Goal: Task Accomplishment & Management: Complete application form

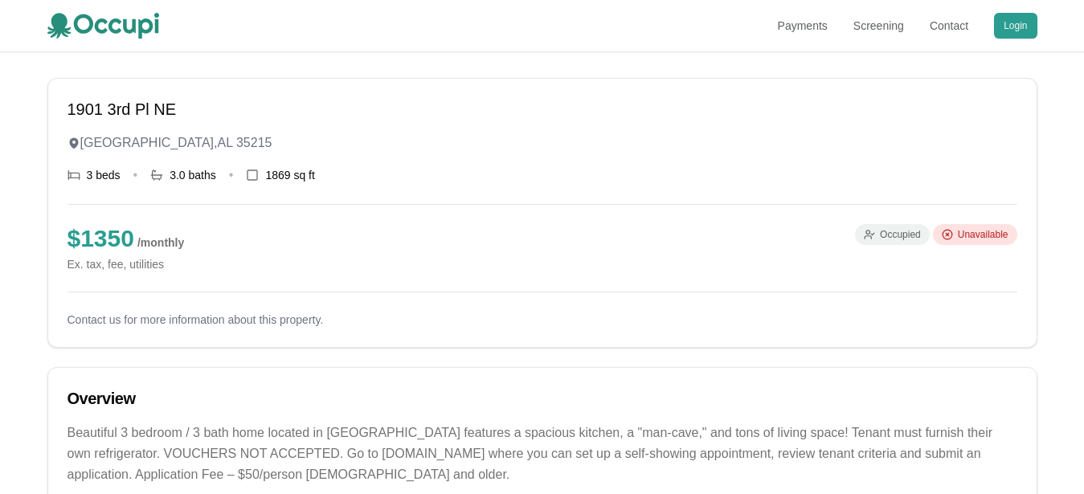
click at [894, 235] on span "Occupied" at bounding box center [900, 234] width 41 height 13
click at [120, 105] on h1 "1901 3rd Pl NE" at bounding box center [542, 109] width 950 height 22
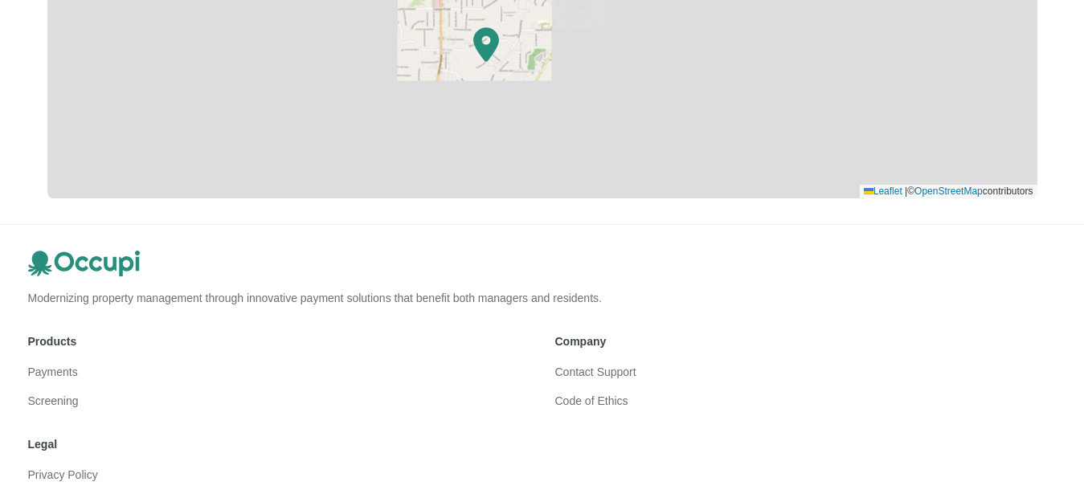
scroll to position [984, 0]
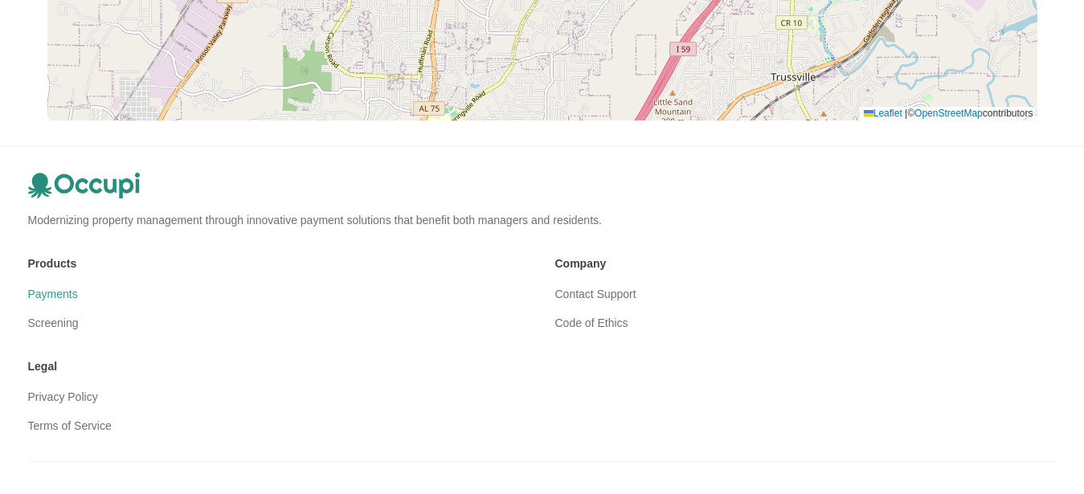
click at [49, 292] on link "Payments" at bounding box center [53, 294] width 50 height 13
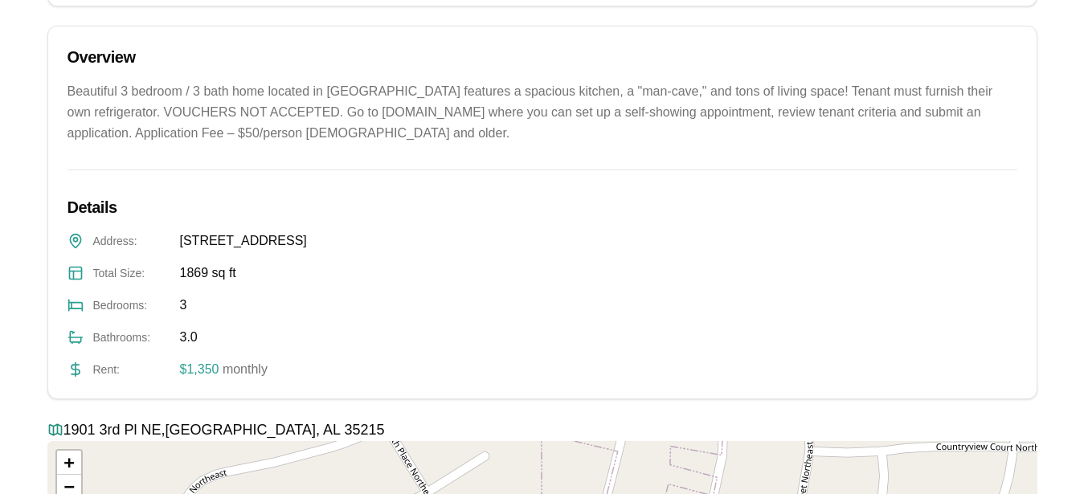
scroll to position [0, 0]
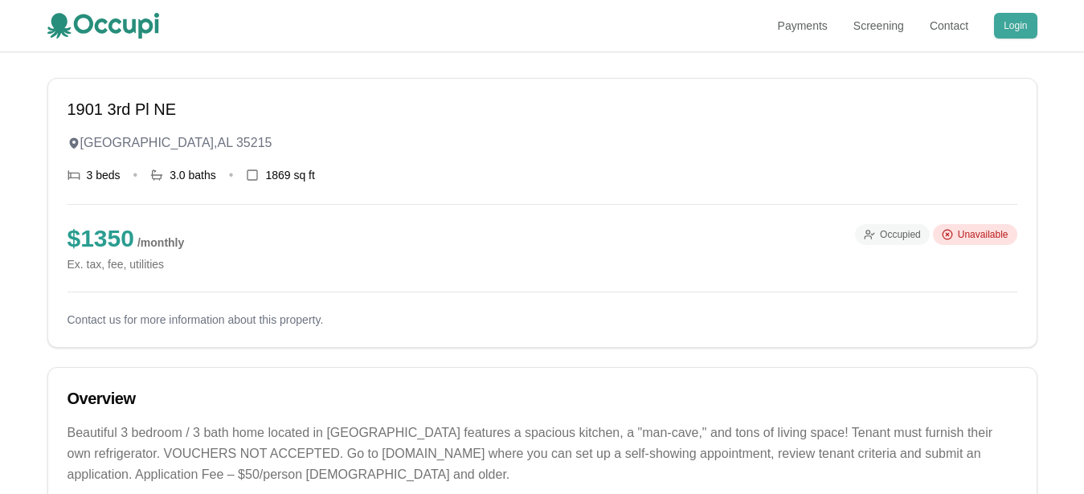
click at [1016, 30] on button "Login" at bounding box center [1015, 26] width 43 height 26
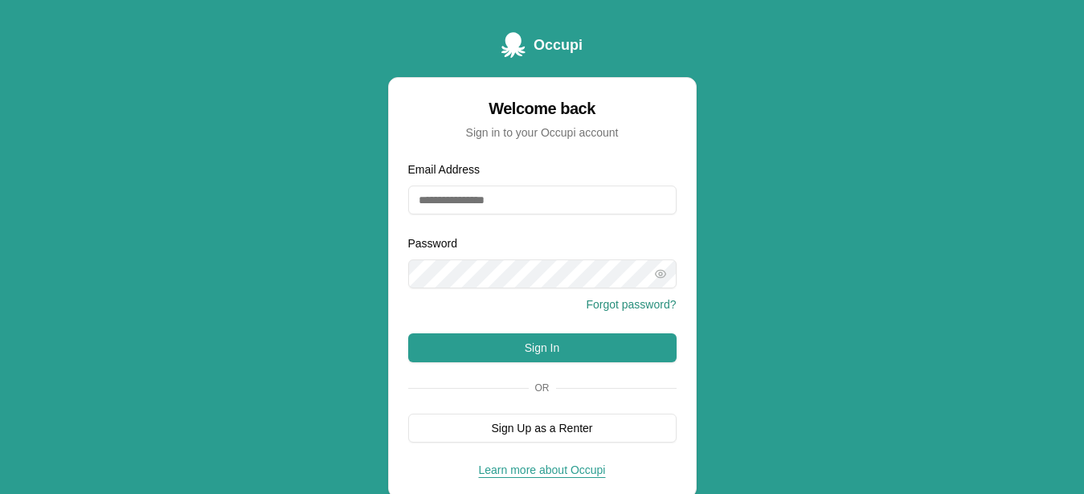
type input "**********"
click at [598, 346] on button "Sign In" at bounding box center [542, 347] width 268 height 29
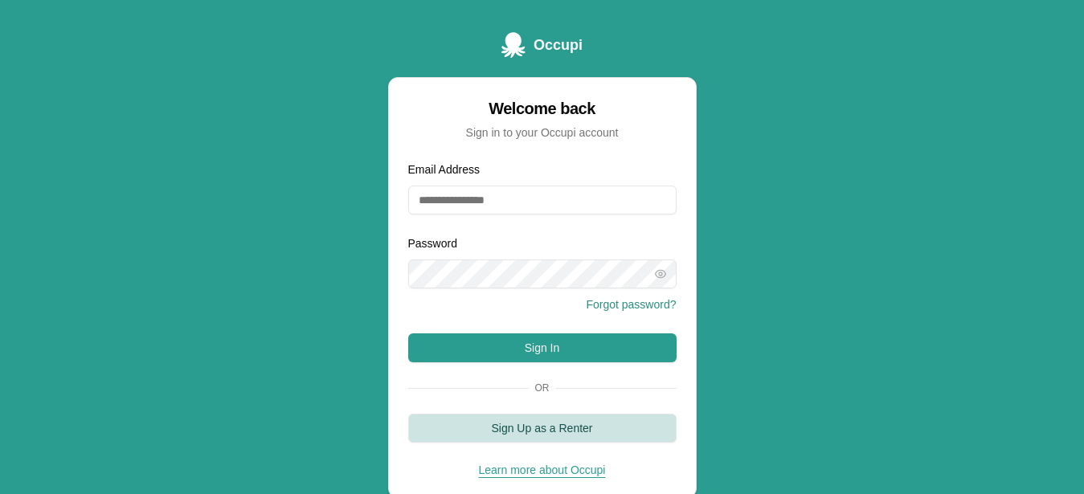
click at [575, 432] on button "Sign Up as a Renter" at bounding box center [542, 428] width 268 height 29
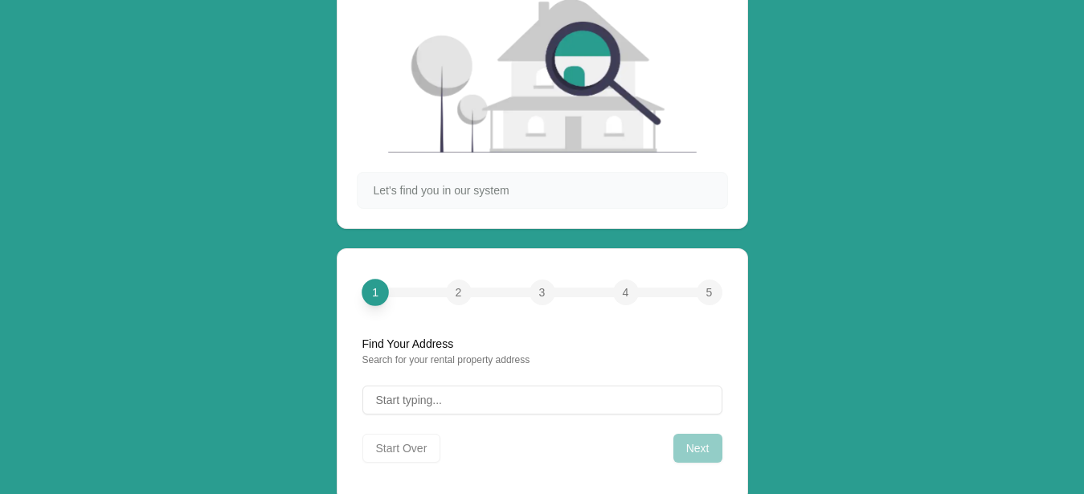
scroll to position [164, 0]
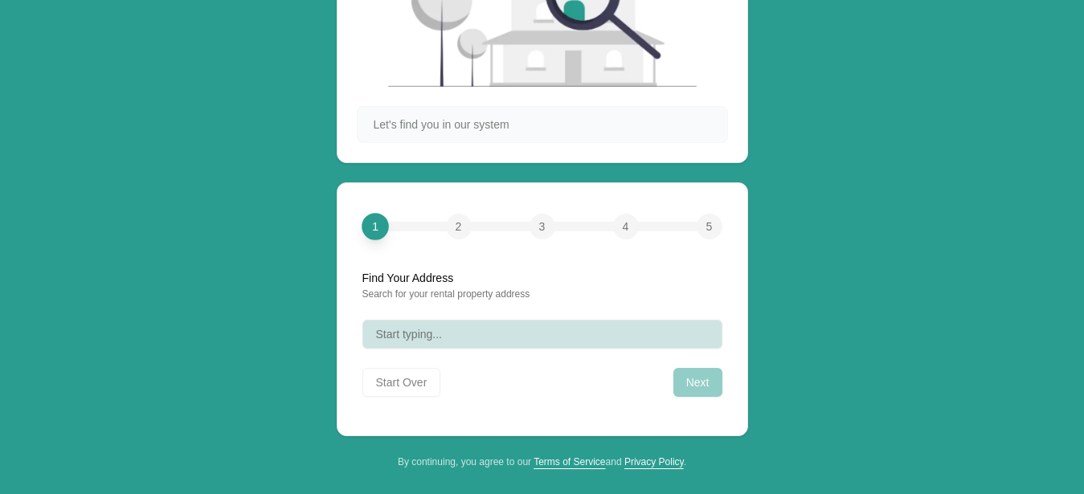
drag, startPoint x: 433, startPoint y: 338, endPoint x: 404, endPoint y: 347, distance: 30.2
click at [433, 337] on span "Start typing..." at bounding box center [409, 334] width 66 height 16
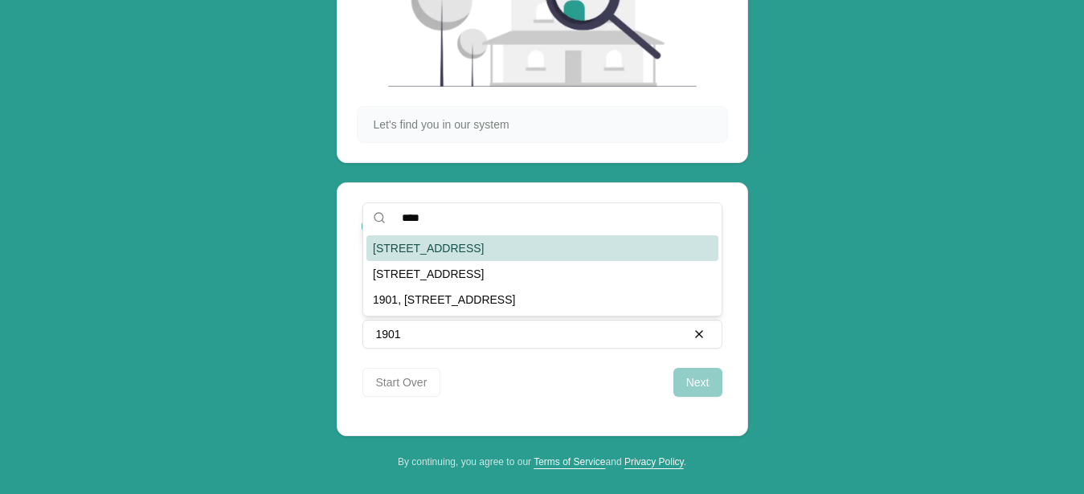
type input "****"
click at [580, 242] on div "1901 3rd Pl NE, Center Point, AL 35215" at bounding box center [542, 248] width 352 height 26
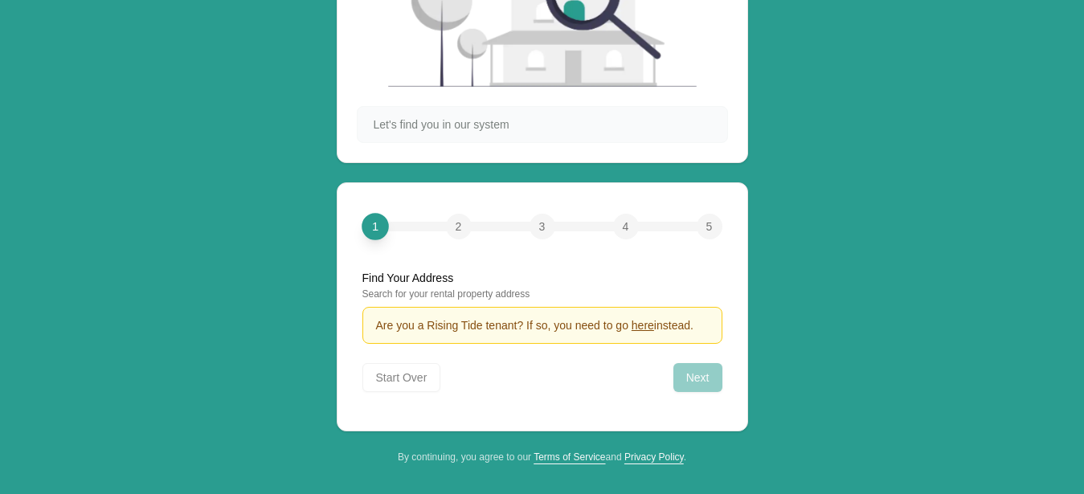
click at [645, 329] on span "here" at bounding box center [643, 325] width 22 height 13
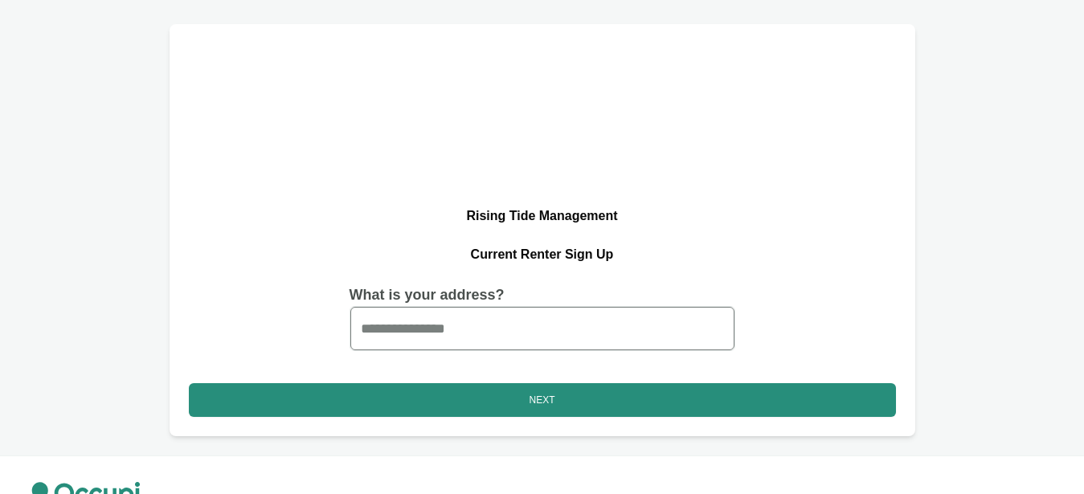
scroll to position [82, 0]
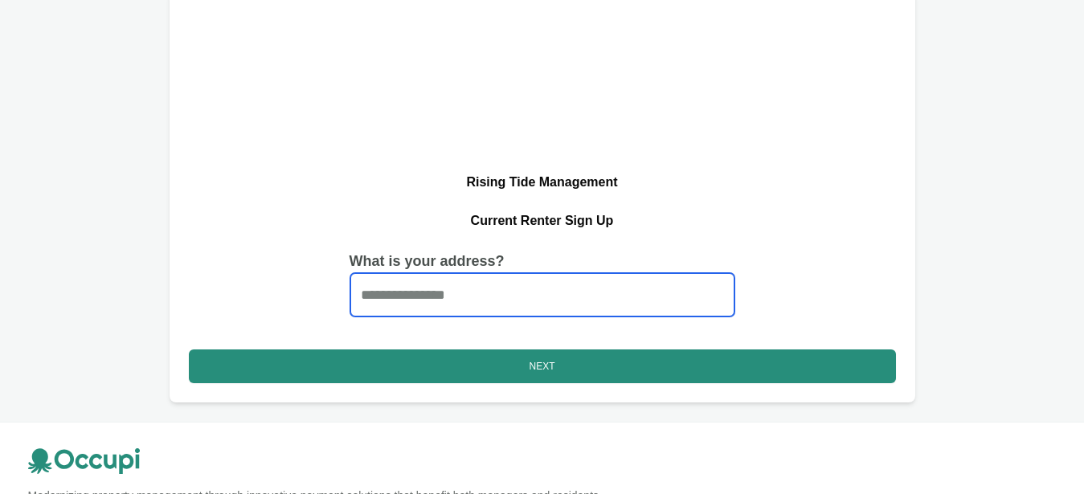
click at [443, 300] on input "Start typing..." at bounding box center [542, 294] width 384 height 43
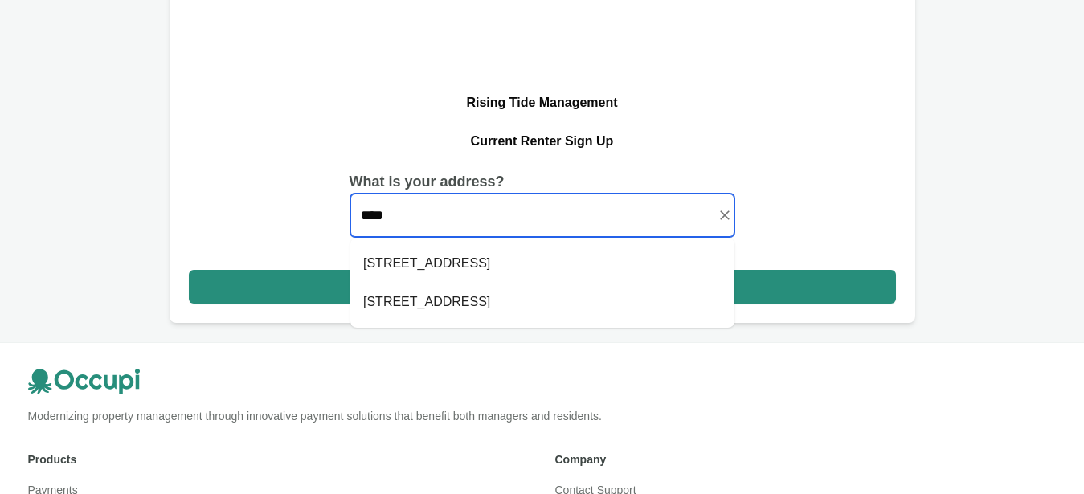
scroll to position [164, 0]
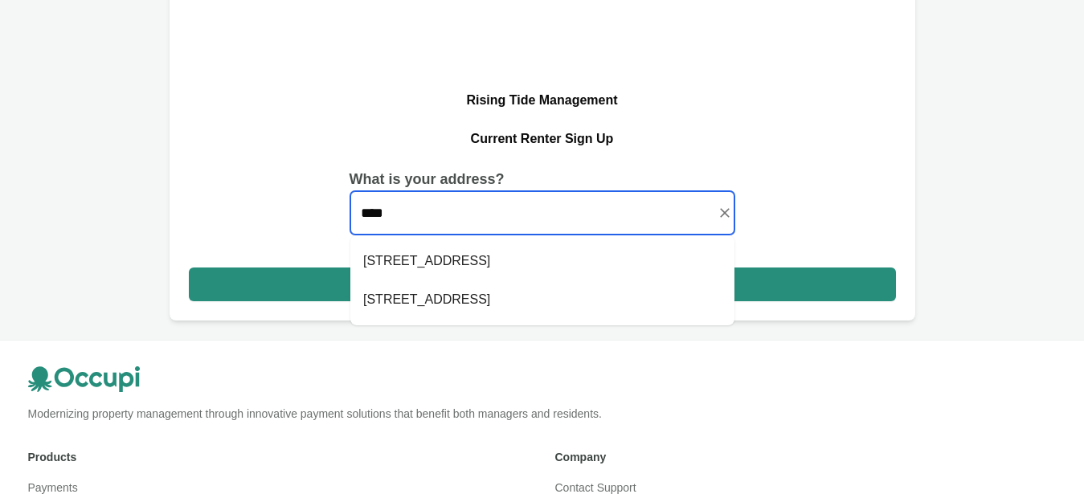
click at [534, 304] on li "[STREET_ADDRESS]" at bounding box center [542, 299] width 384 height 39
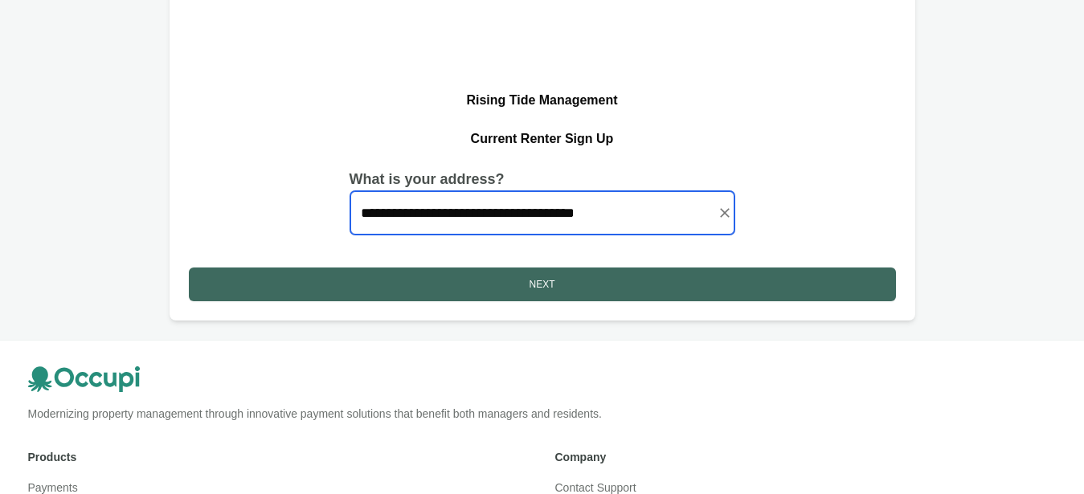
type input "**********"
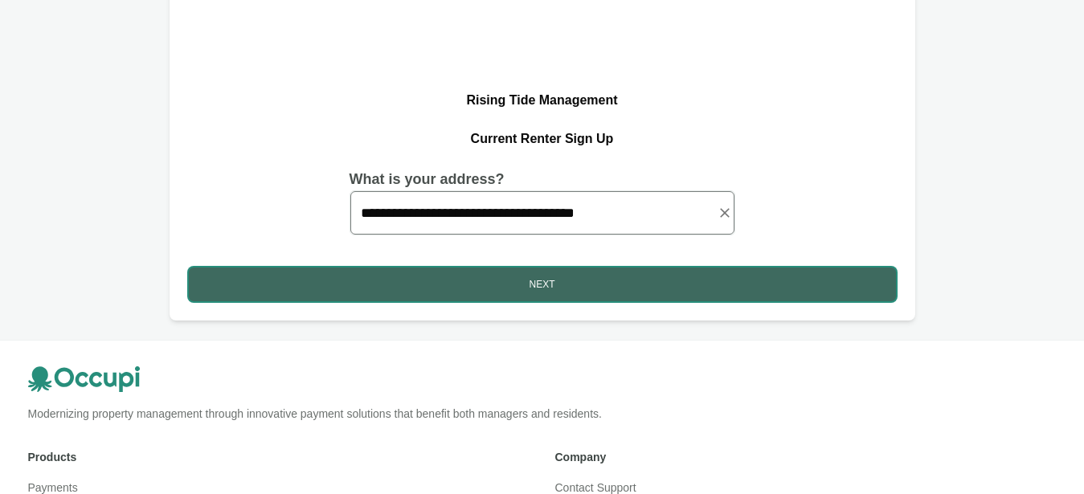
click at [571, 284] on button "Next" at bounding box center [542, 285] width 707 height 34
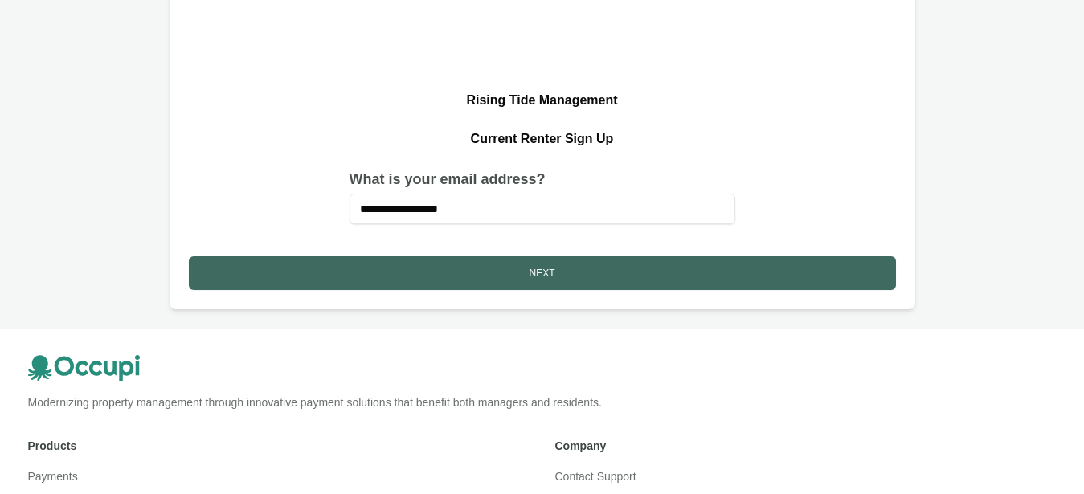
type input "**********"
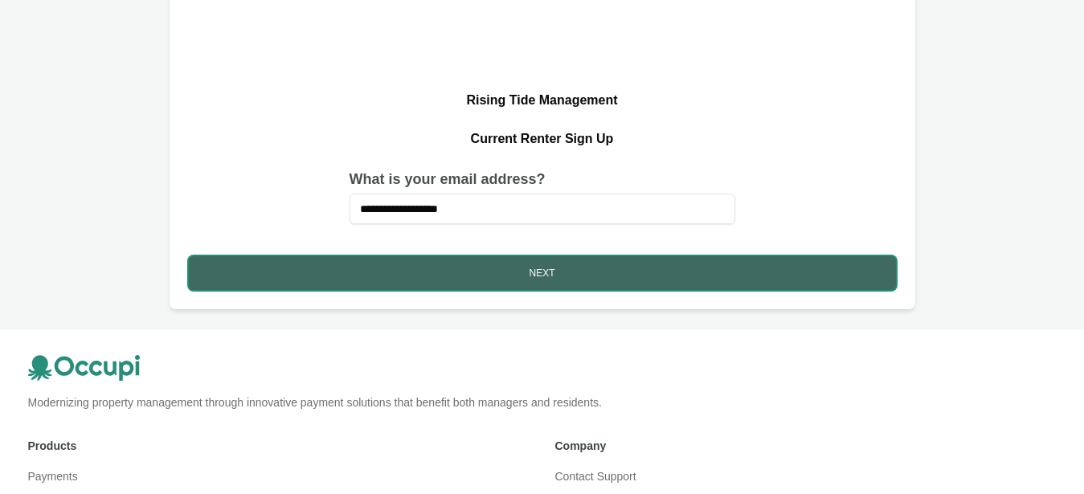
click at [577, 274] on button "Next" at bounding box center [542, 273] width 707 height 34
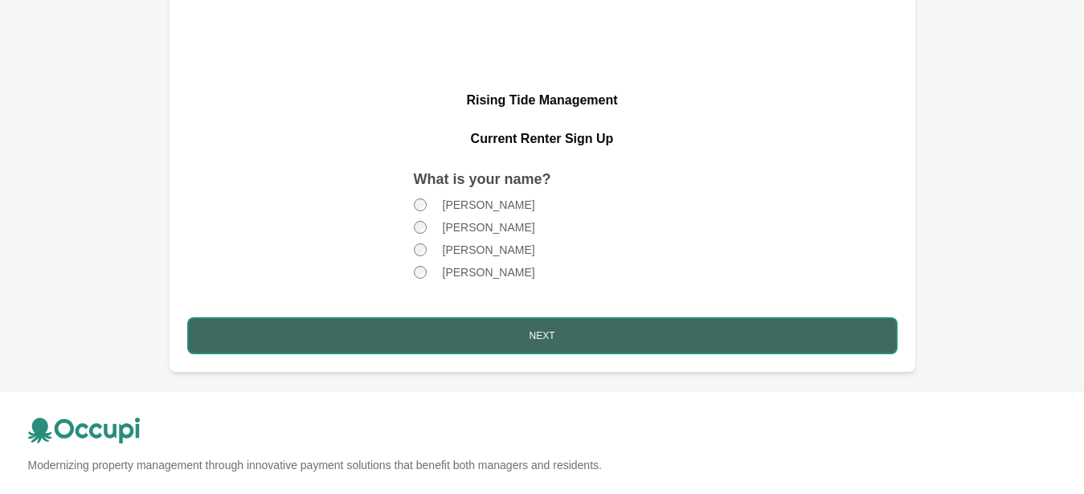
click at [427, 330] on button "Next" at bounding box center [542, 336] width 707 height 34
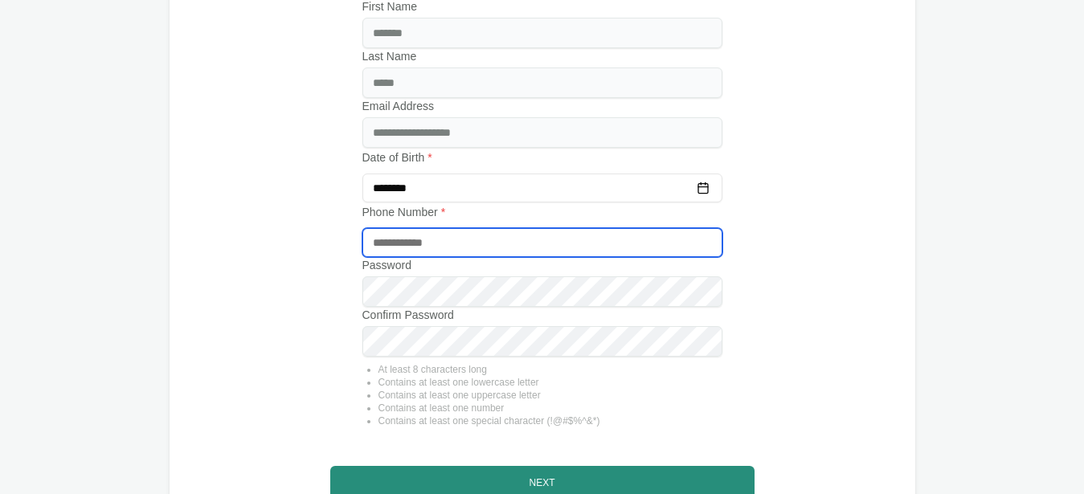
click at [446, 248] on input "tel" at bounding box center [542, 242] width 360 height 29
type input "**********"
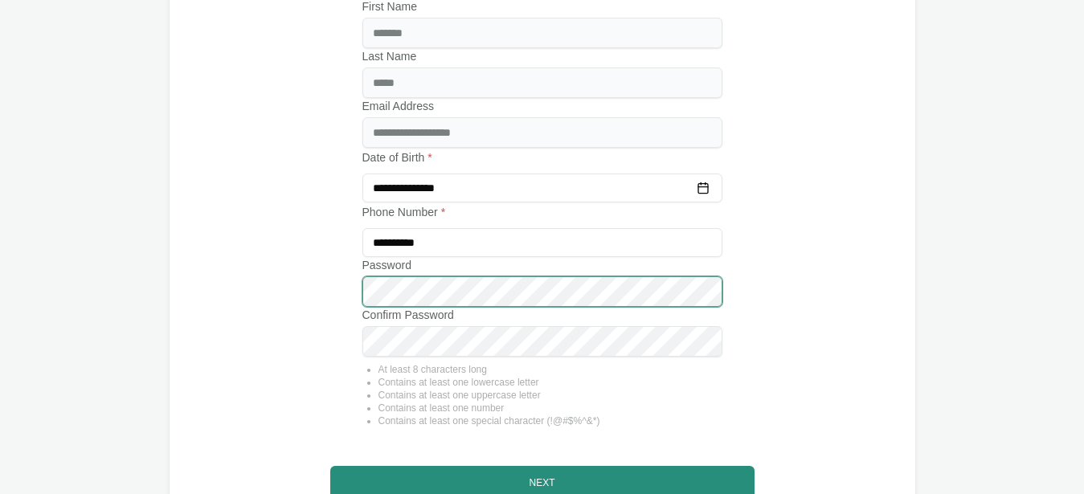
type input "**********"
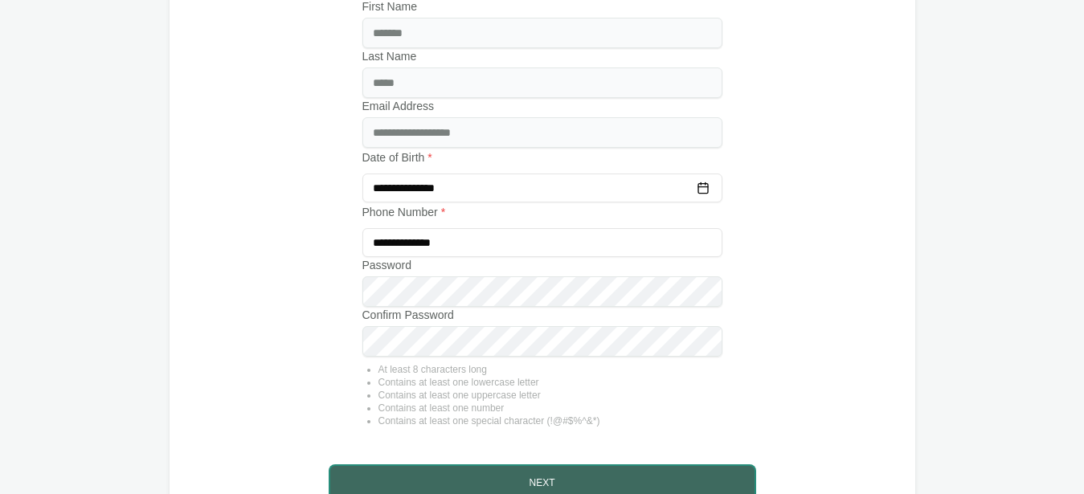
click at [557, 476] on button "Next" at bounding box center [542, 483] width 424 height 34
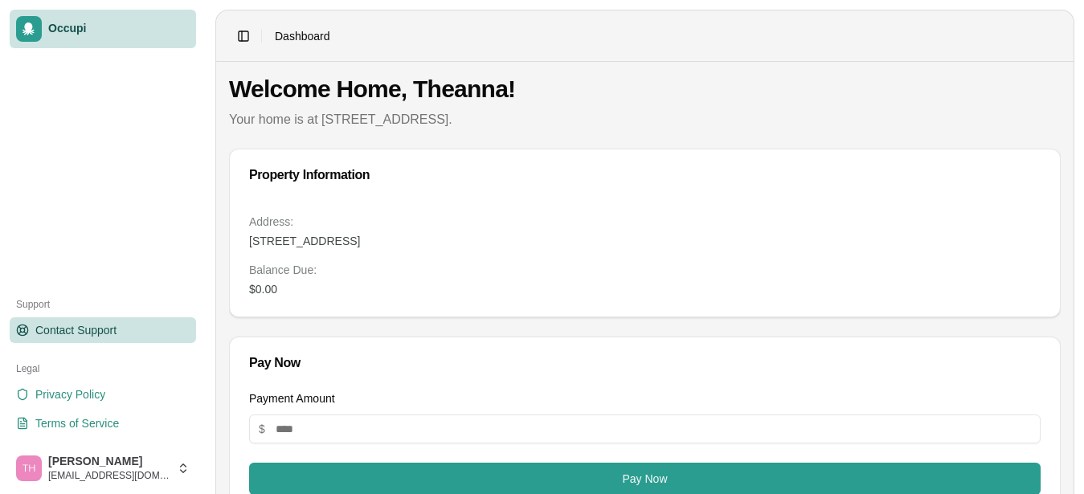
click at [64, 323] on span "Contact Support" at bounding box center [75, 330] width 81 height 16
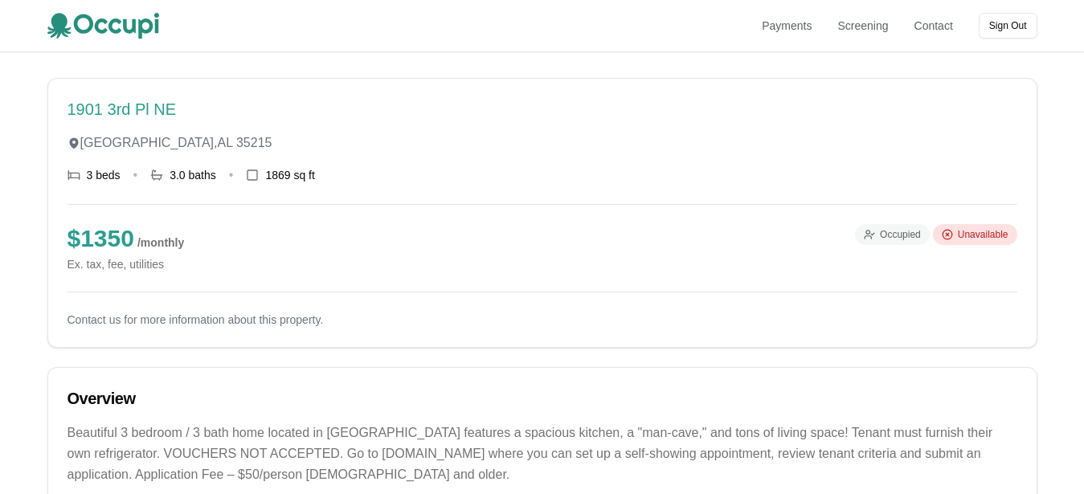
click at [127, 108] on h1 "1901 3rd Pl NE" at bounding box center [542, 109] width 950 height 22
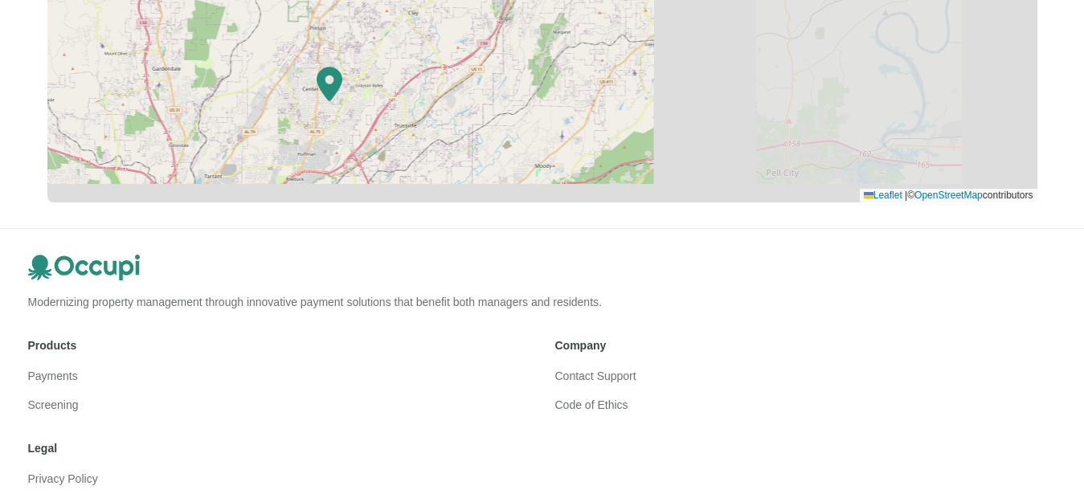
scroll to position [1029, 0]
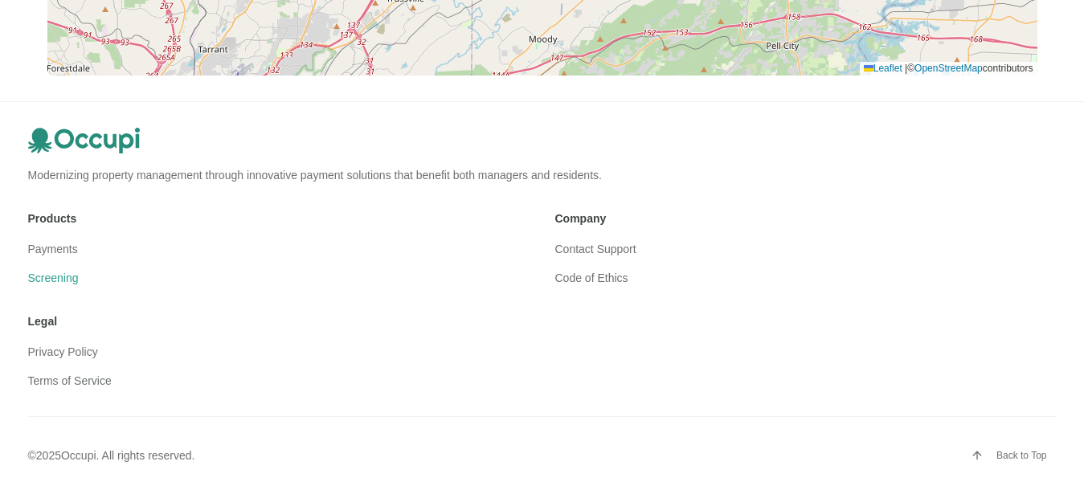
click at [55, 281] on link "Screening" at bounding box center [53, 278] width 51 height 13
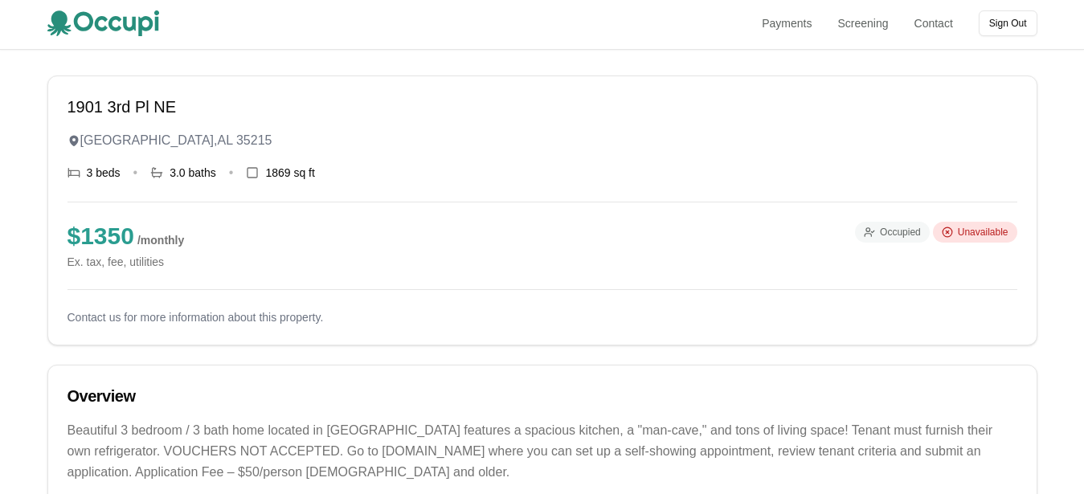
scroll to position [0, 0]
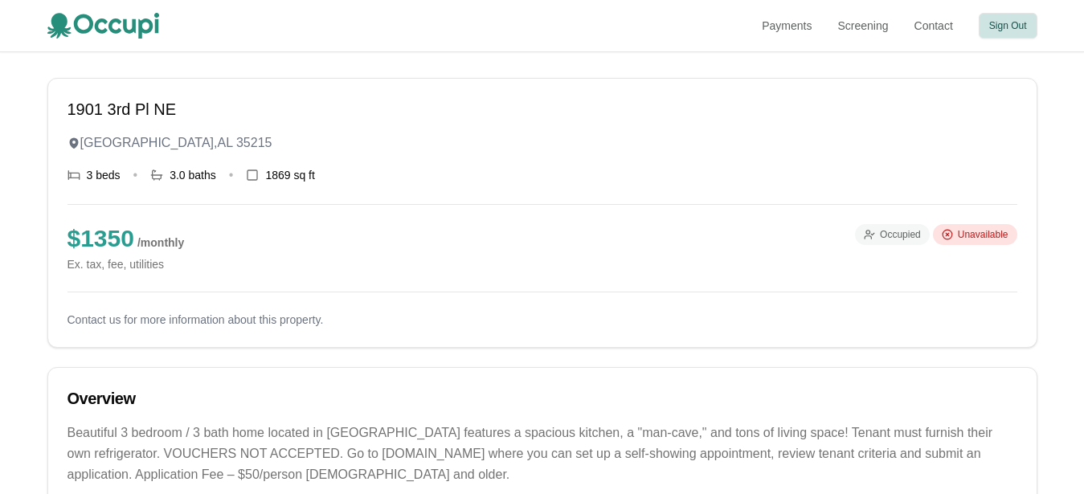
click at [984, 30] on button "Sign Out" at bounding box center [1008, 26] width 59 height 26
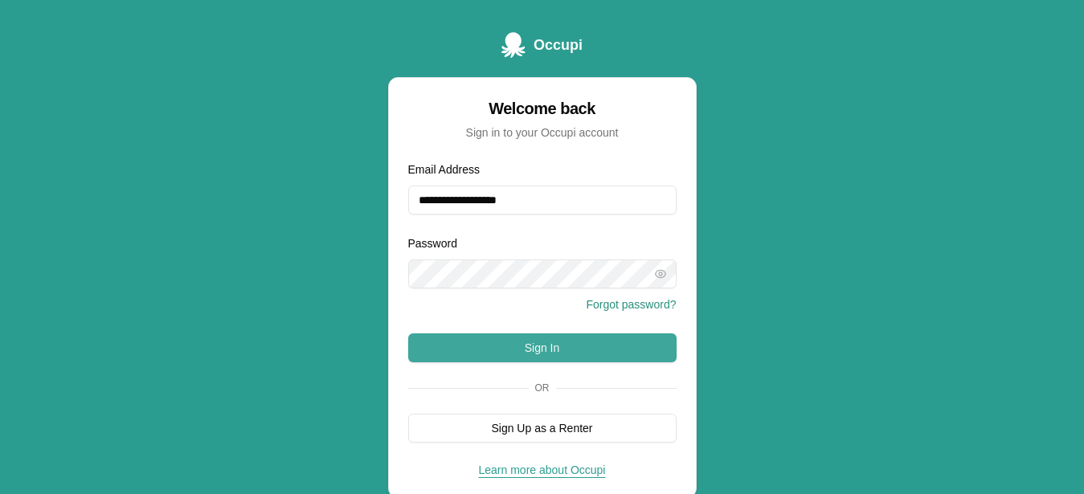
click at [518, 346] on button "Sign In" at bounding box center [542, 347] width 268 height 29
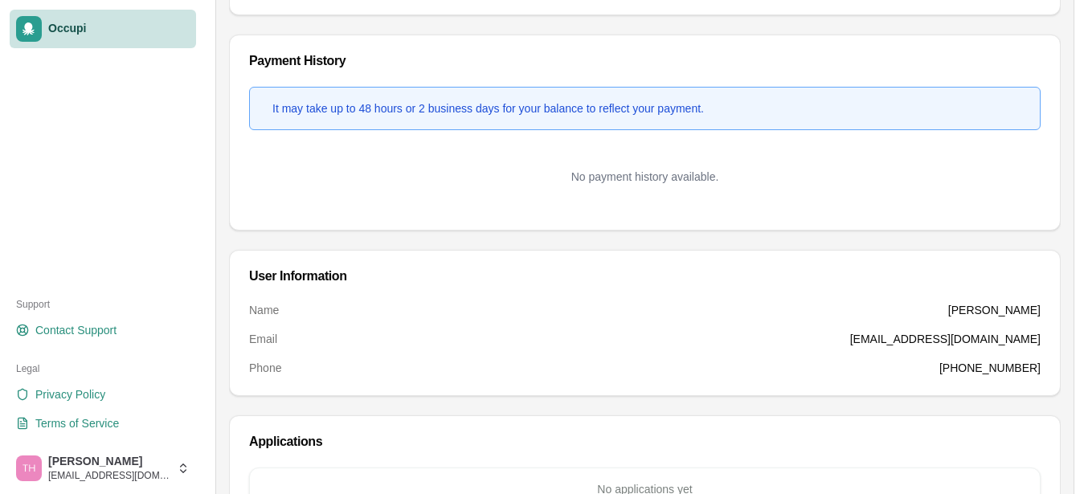
scroll to position [624, 0]
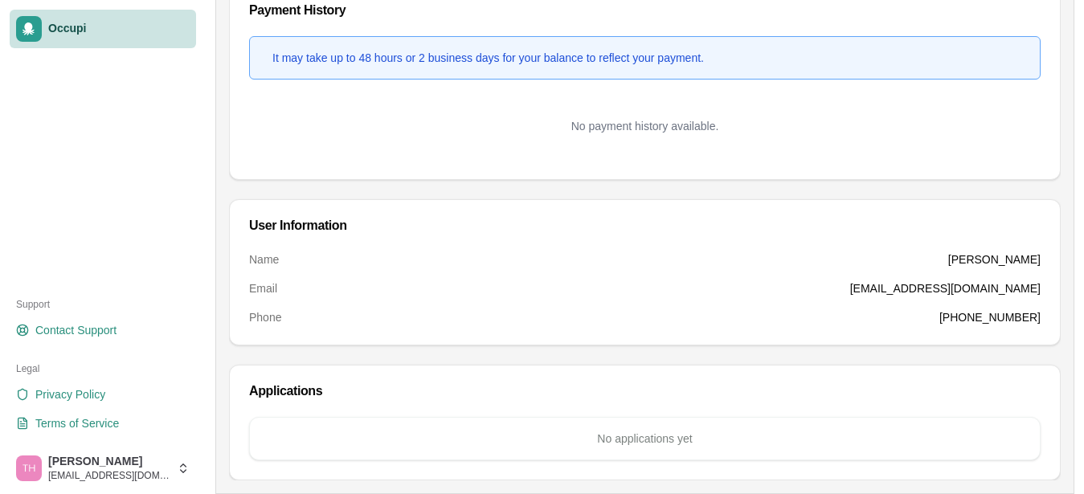
click at [599, 436] on p "No applications yet" at bounding box center [645, 439] width 764 height 16
click at [595, 437] on p "No applications yet" at bounding box center [645, 439] width 764 height 16
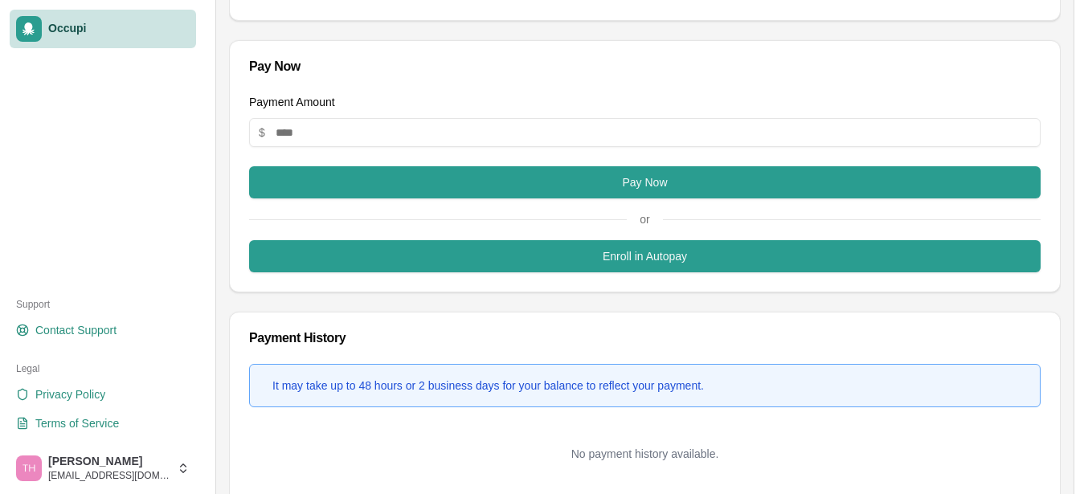
scroll to position [0, 0]
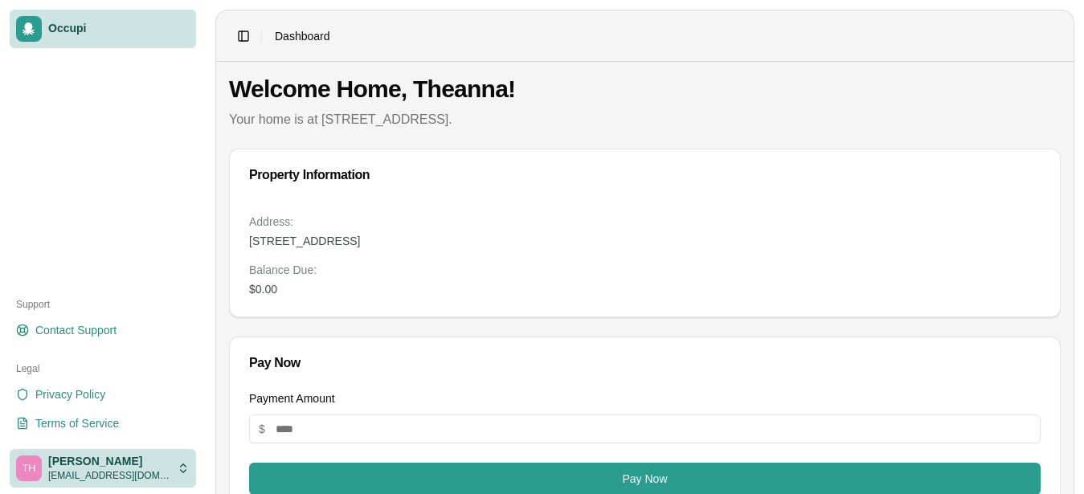
click at [181, 467] on html "Occupi Support Contact Support Legal Privacy Policy Terms of Service Theanna Ha…" at bounding box center [542, 247] width 1084 height 494
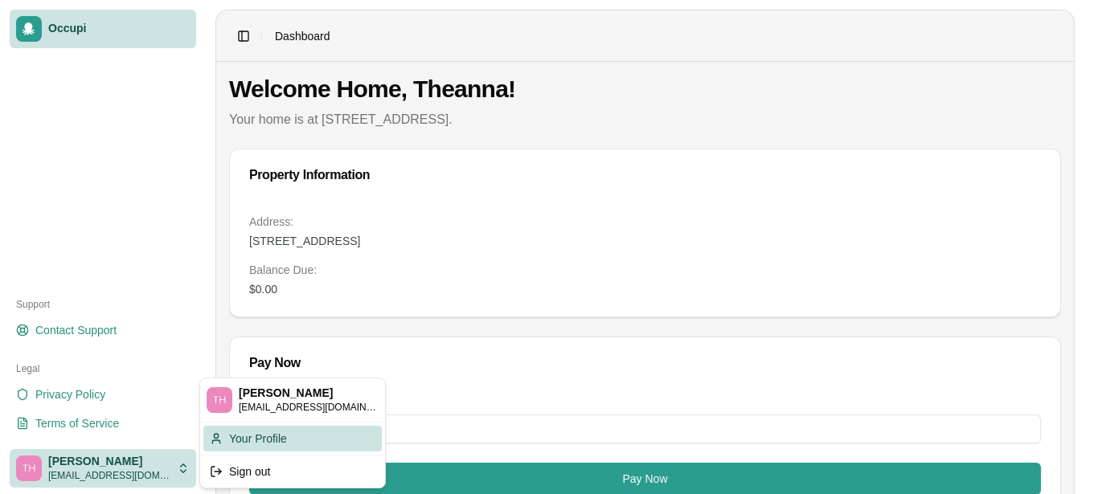
click at [258, 436] on div "Your Profile" at bounding box center [292, 439] width 178 height 26
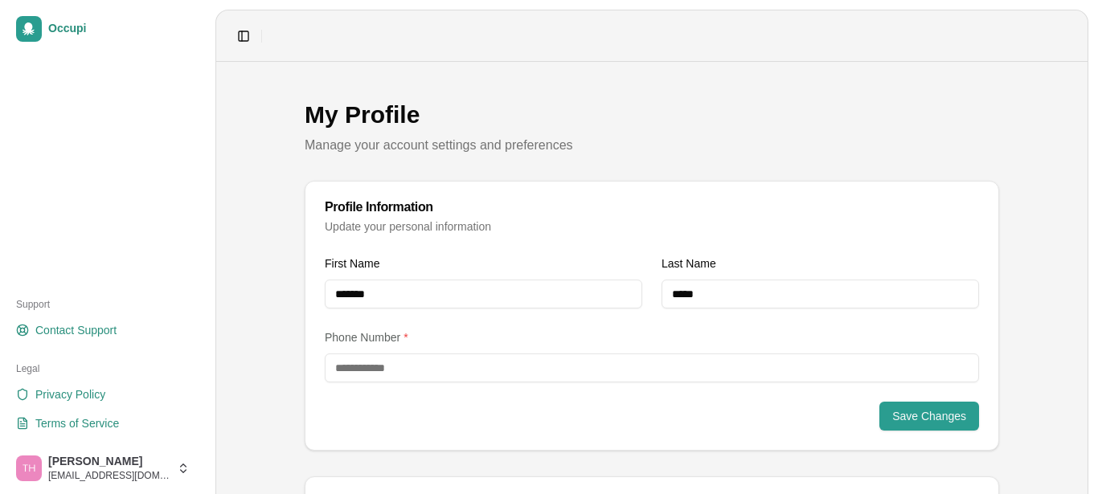
type input "**********"
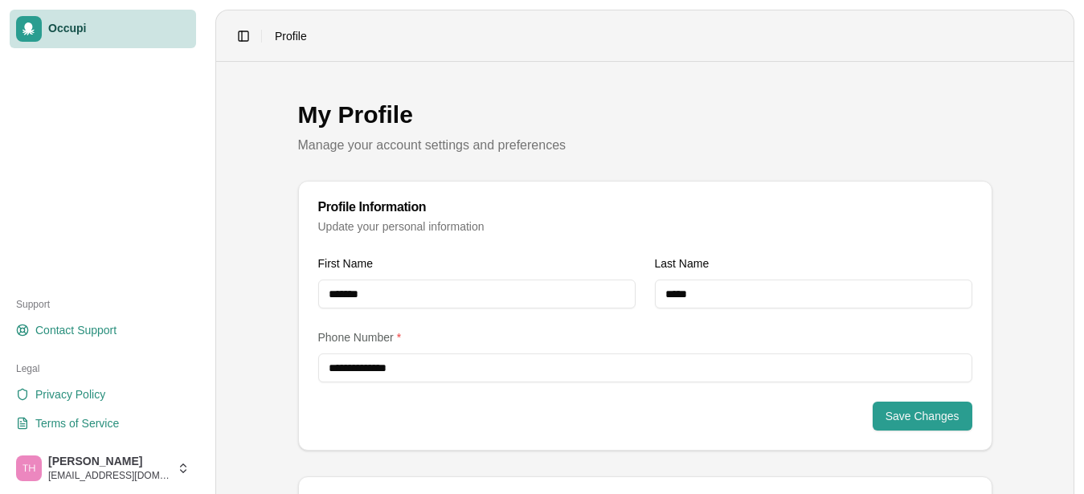
click at [54, 28] on span "Occupi" at bounding box center [118, 29] width 141 height 14
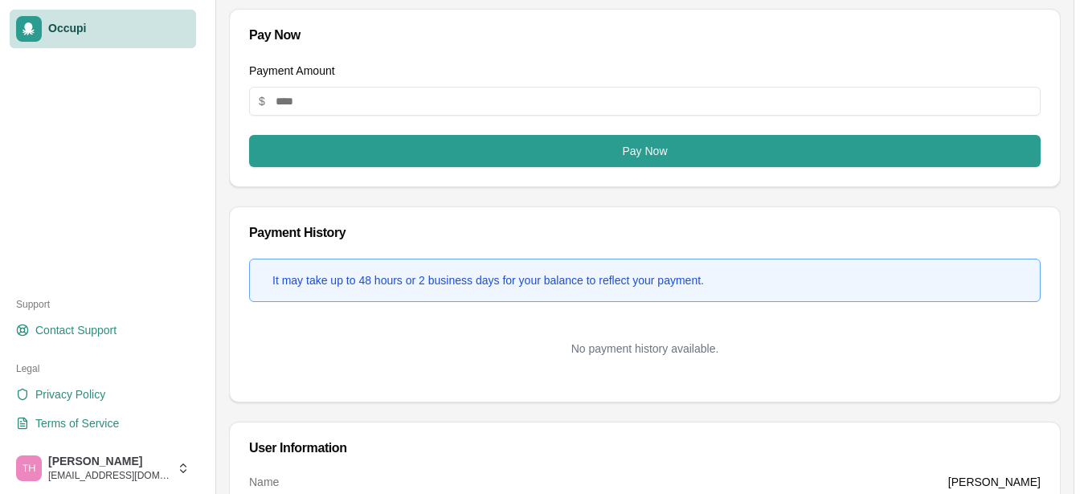
scroll to position [550, 0]
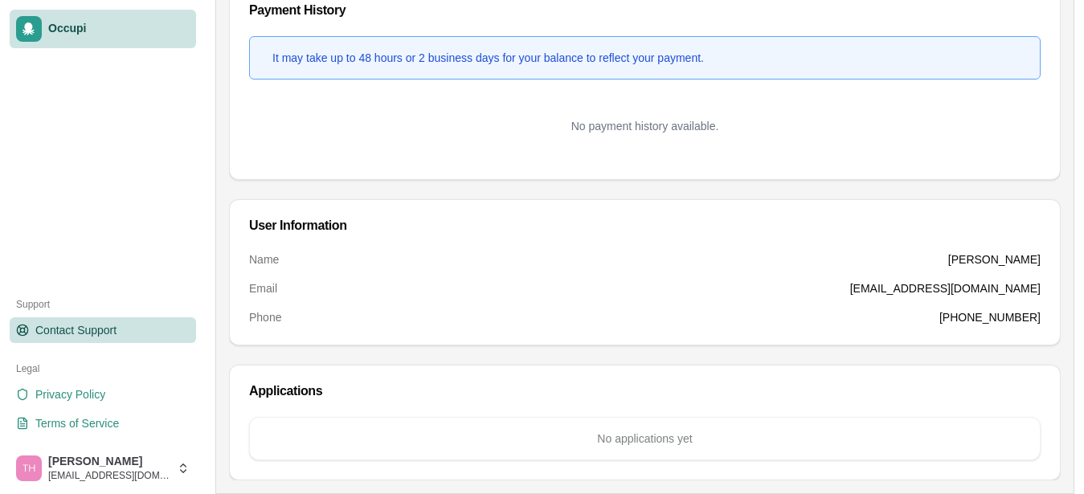
click at [34, 329] on link "Contact Support" at bounding box center [103, 330] width 186 height 26
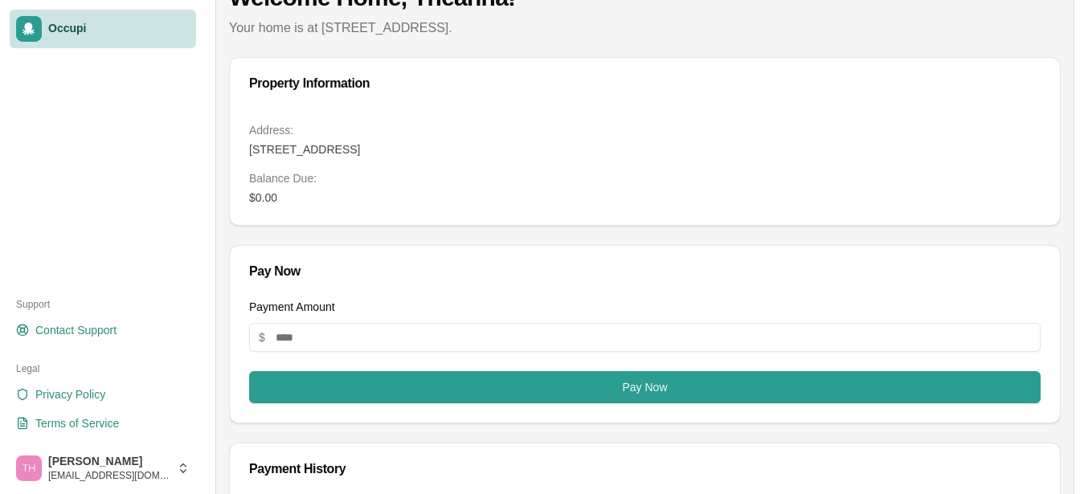
scroll to position [0, 0]
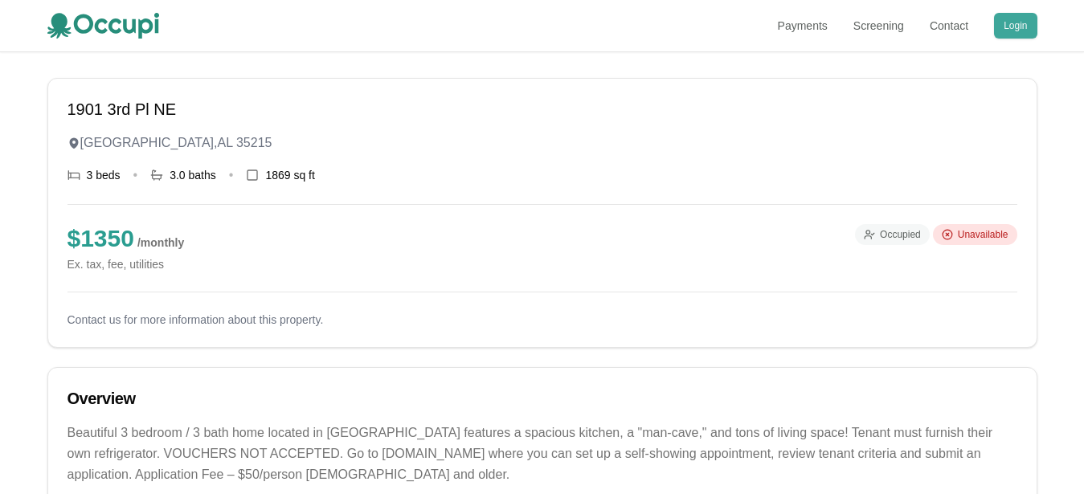
click at [1037, 34] on button "Login" at bounding box center [1015, 26] width 43 height 26
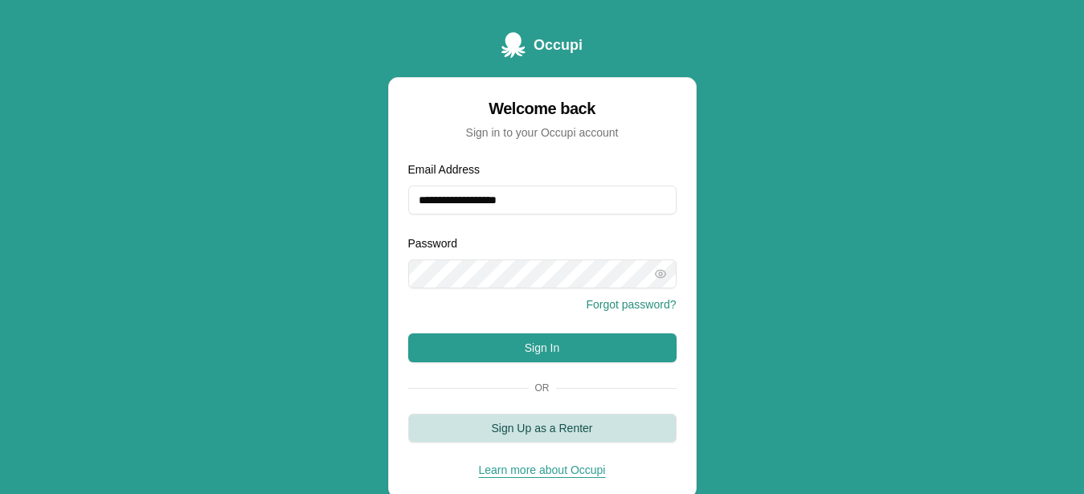
click at [620, 434] on button "Sign Up as a Renter" at bounding box center [542, 428] width 268 height 29
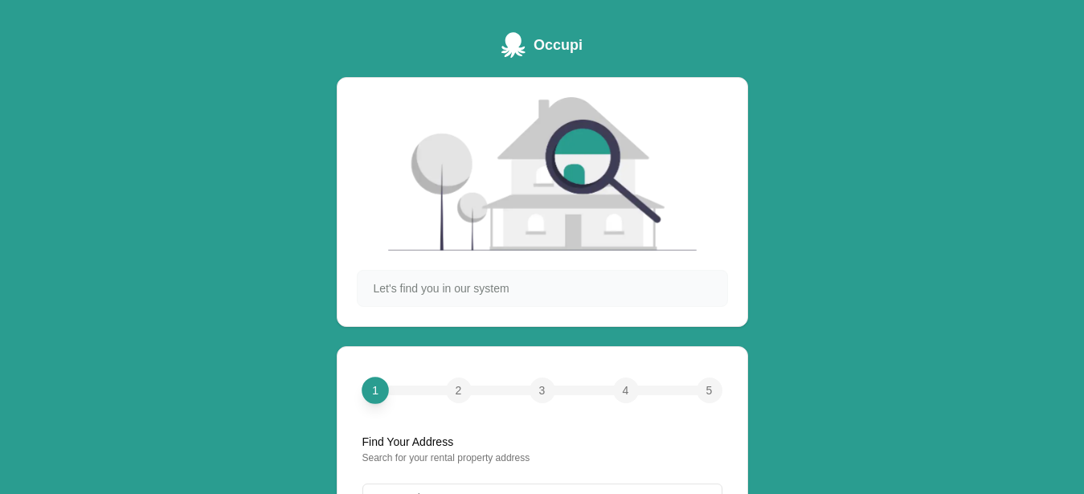
scroll to position [170, 0]
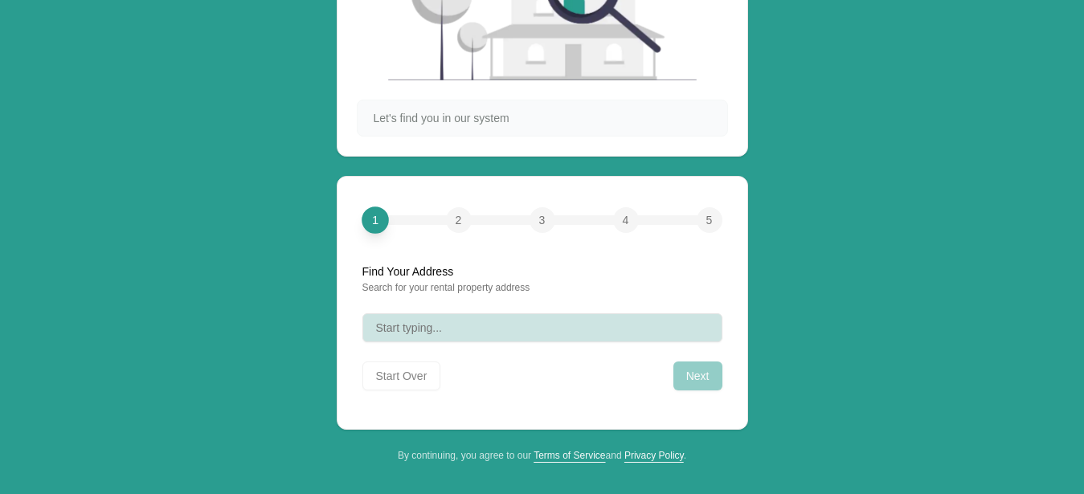
click at [442, 334] on button "Start typing..." at bounding box center [542, 327] width 360 height 29
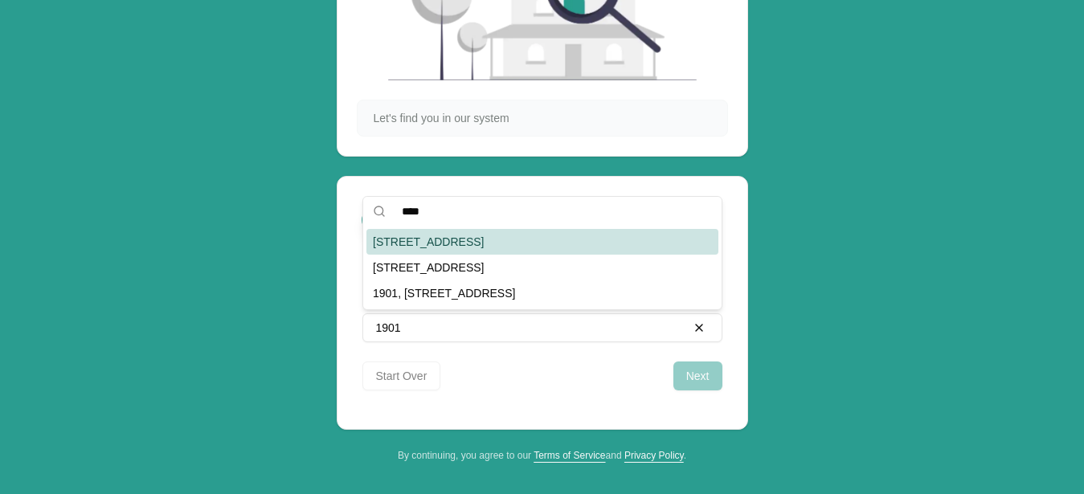
type input "****"
click at [622, 239] on div "[STREET_ADDRESS]" at bounding box center [542, 242] width 352 height 26
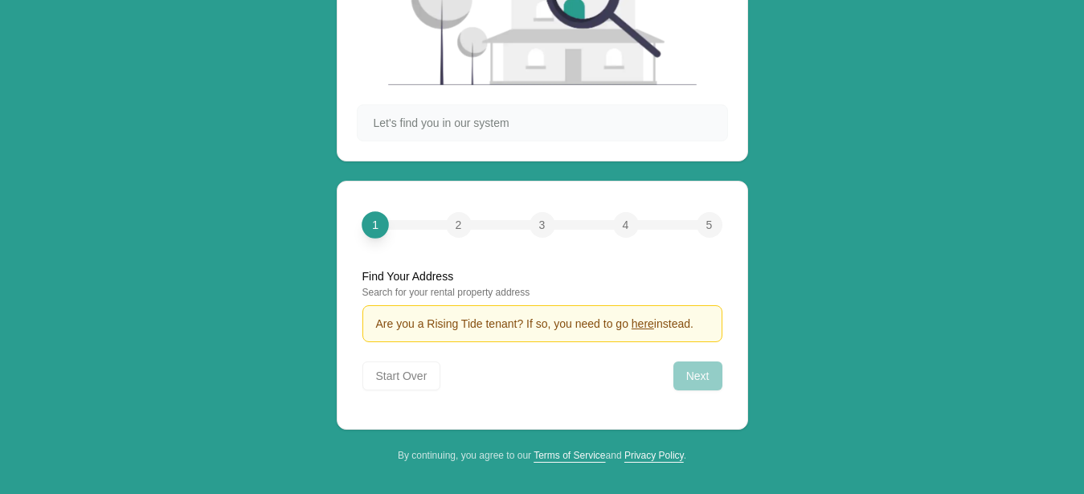
scroll to position [166, 0]
click at [640, 321] on span "here" at bounding box center [643, 323] width 22 height 13
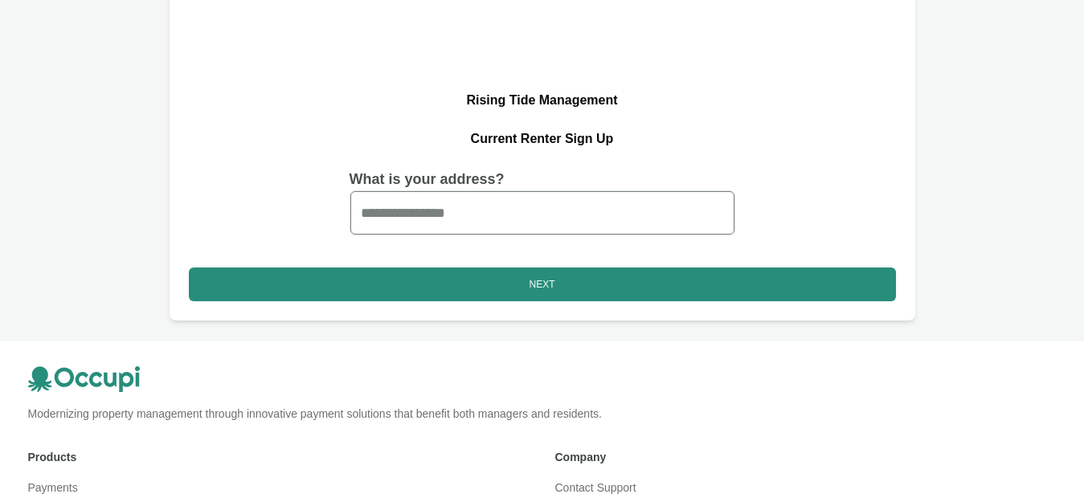
scroll to position [82, 0]
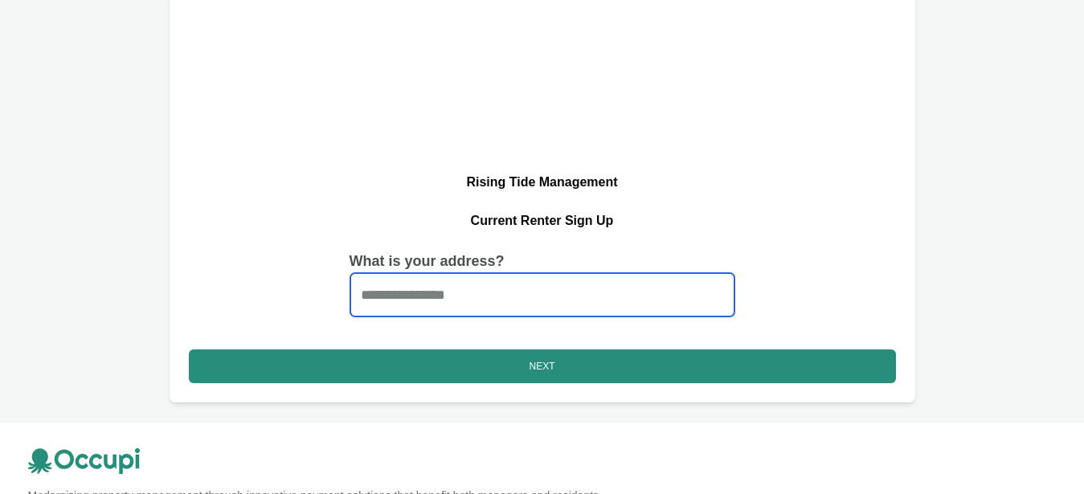
click at [481, 299] on input "Start typing..." at bounding box center [542, 294] width 384 height 43
click at [518, 286] on input "**********" at bounding box center [542, 294] width 384 height 43
type input "*"
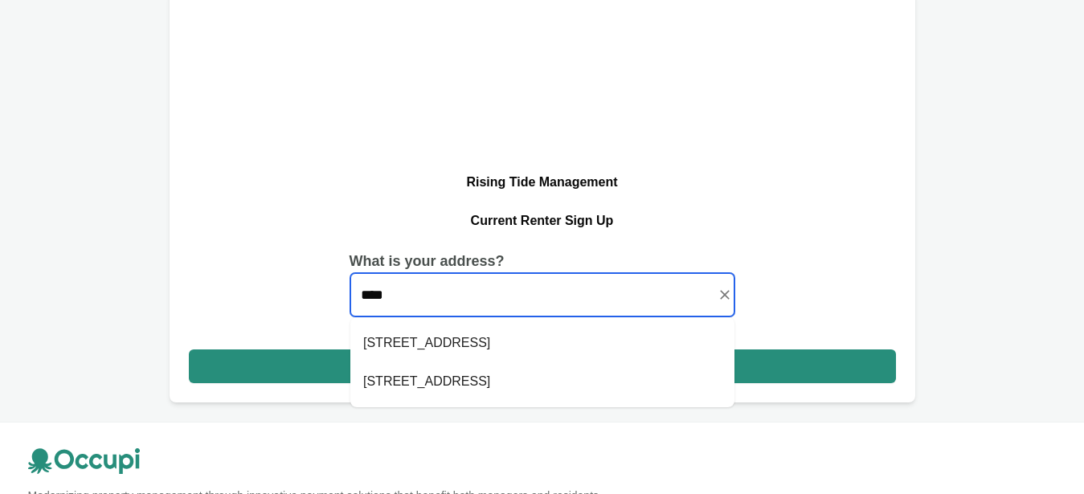
click at [494, 385] on li "[STREET_ADDRESS]" at bounding box center [542, 381] width 384 height 39
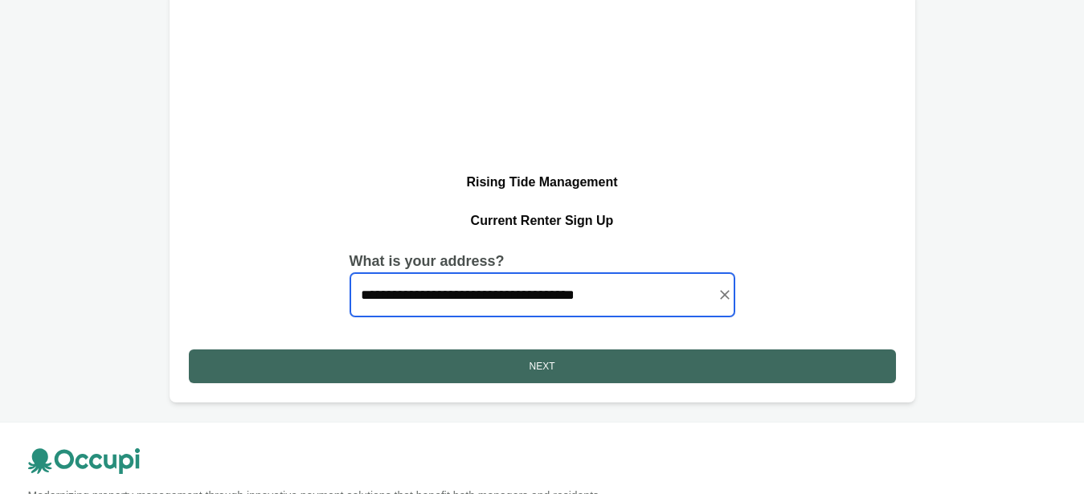
type input "**********"
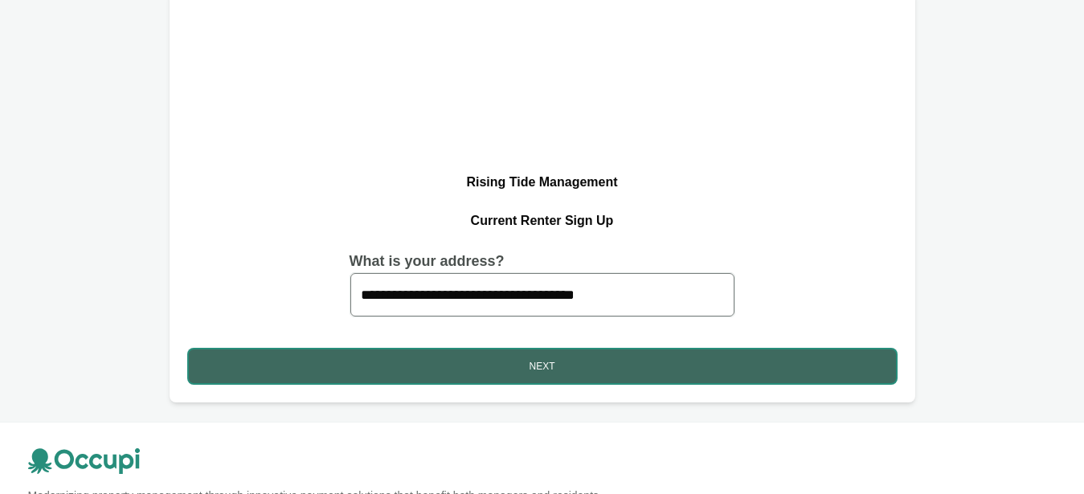
click at [501, 374] on button "Next" at bounding box center [542, 367] width 707 height 34
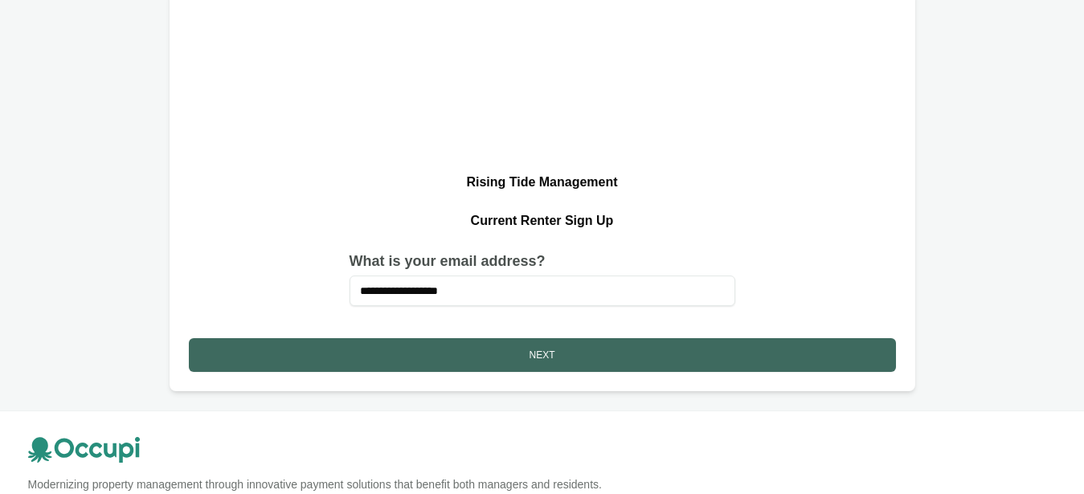
type input "**********"
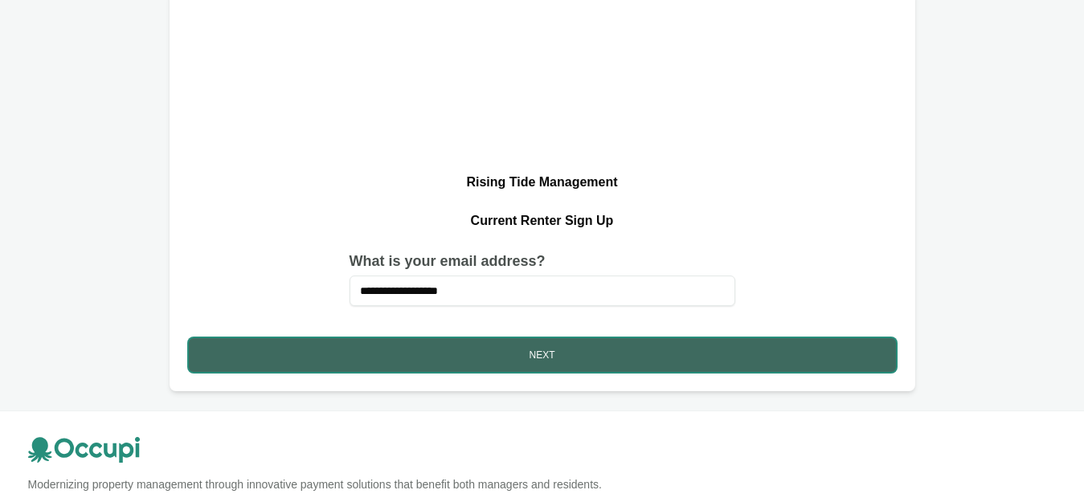
click at [504, 354] on button "Next" at bounding box center [542, 355] width 707 height 34
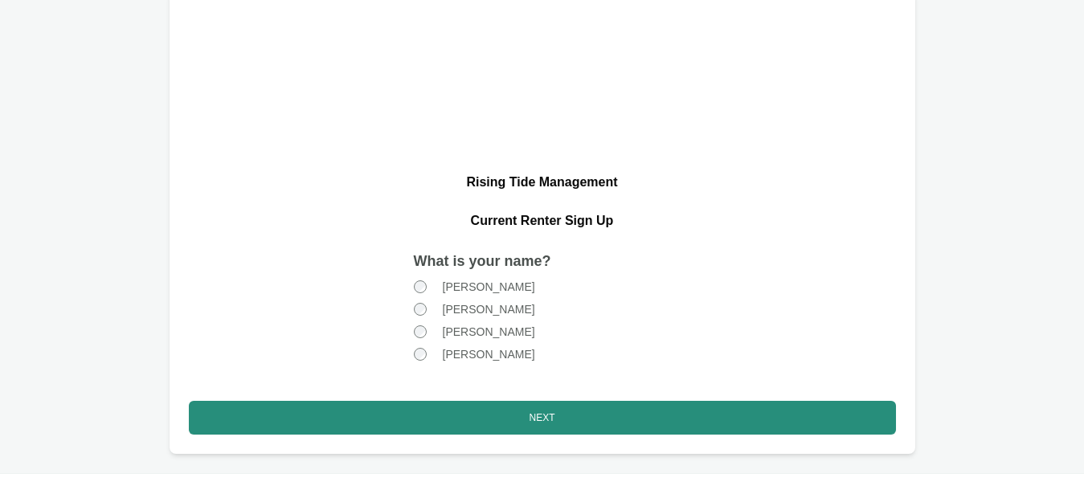
click at [425, 358] on div at bounding box center [423, 354] width 19 height 16
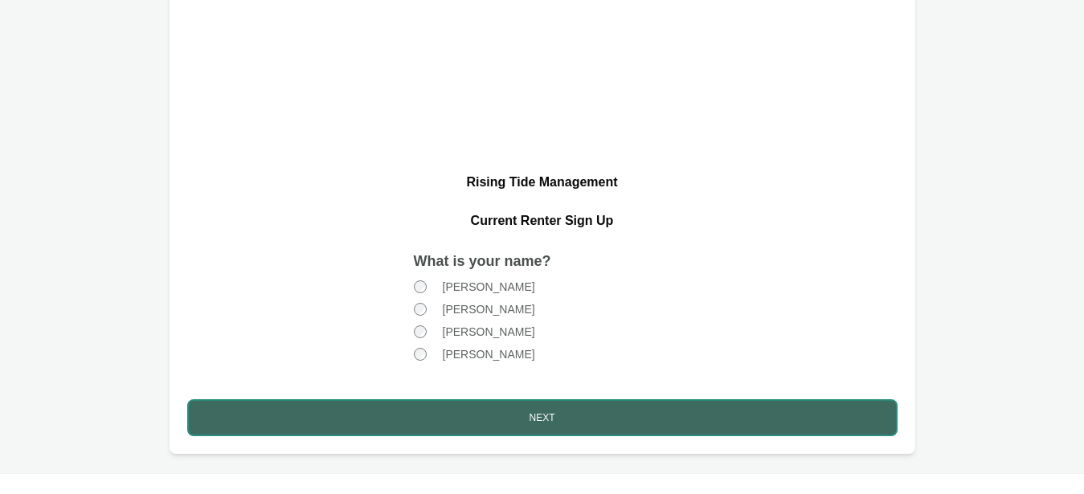
click at [481, 432] on button "Next" at bounding box center [542, 418] width 707 height 34
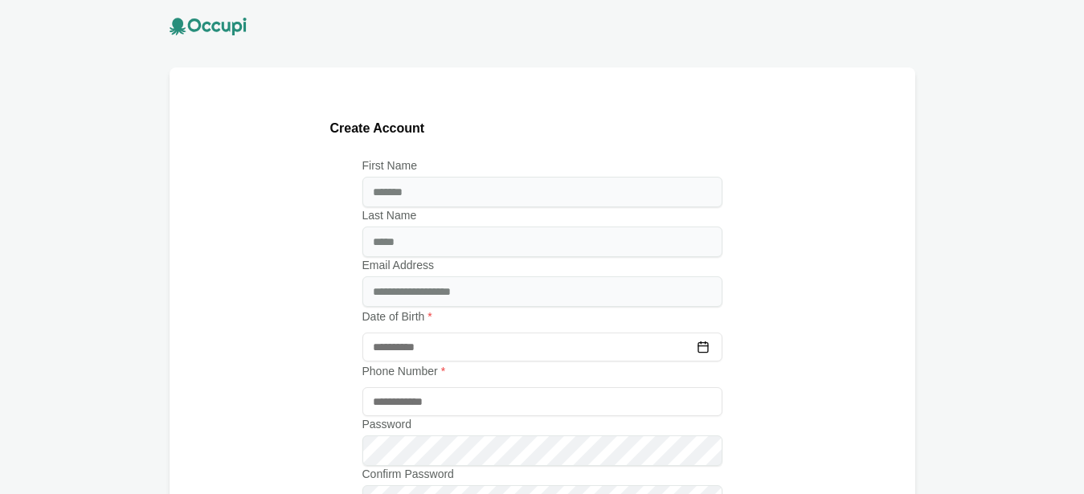
scroll to position [0, 0]
